Goal: Transaction & Acquisition: Register for event/course

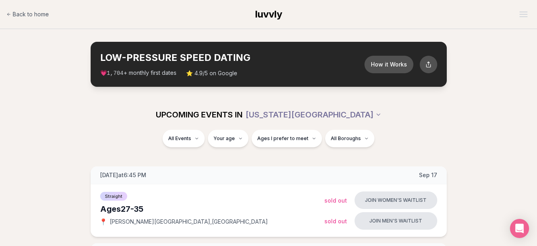
click at [517, 95] on section "LOW-PRESSURE SPEED DATING How it Works 💗 1,704 + monthly first dates ⭐ 4.9/5 on…" at bounding box center [268, 64] width 537 height 70
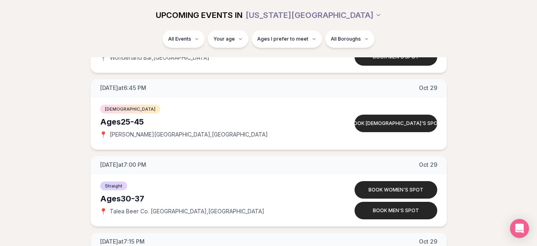
scroll to position [3927, 0]
